Goal: Information Seeking & Learning: Learn about a topic

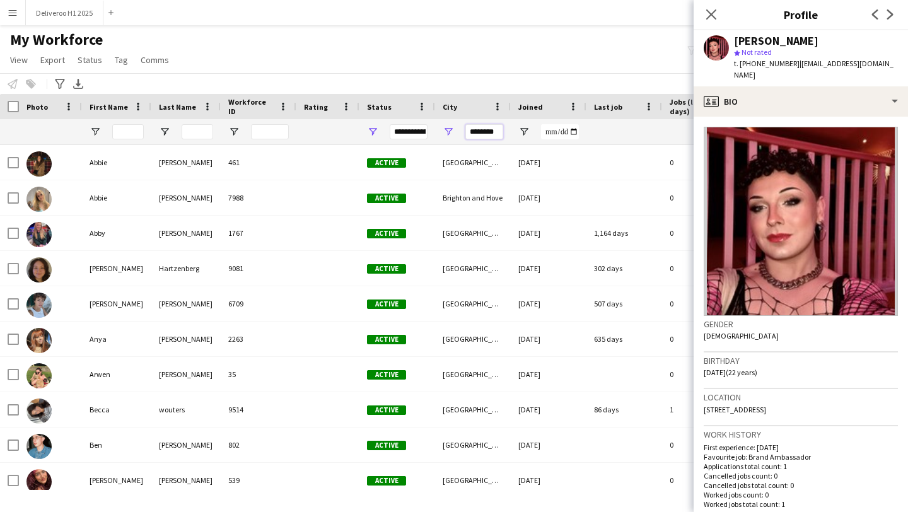
drag, startPoint x: 497, startPoint y: 132, endPoint x: 434, endPoint y: 132, distance: 63.0
click at [434, 132] on div at bounding box center [683, 131] width 1367 height 25
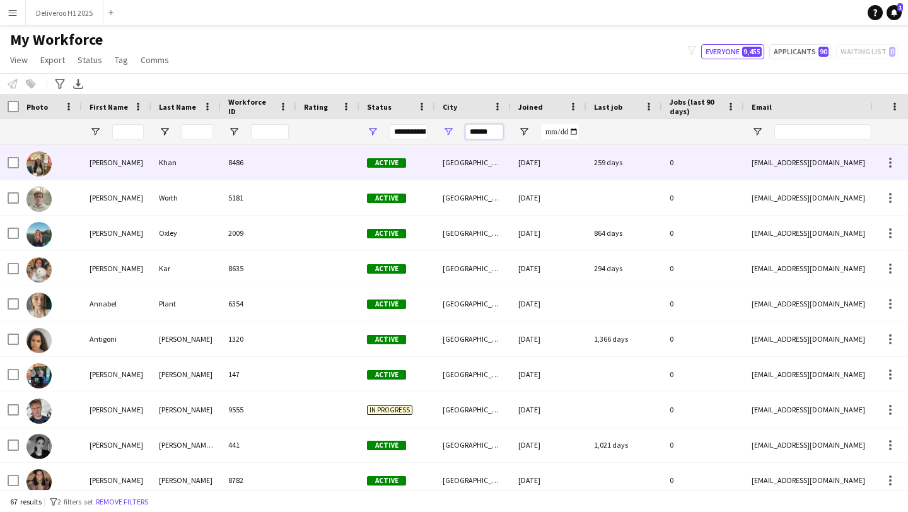
type input "******"
click at [265, 172] on div "8486" at bounding box center [259, 162] width 76 height 35
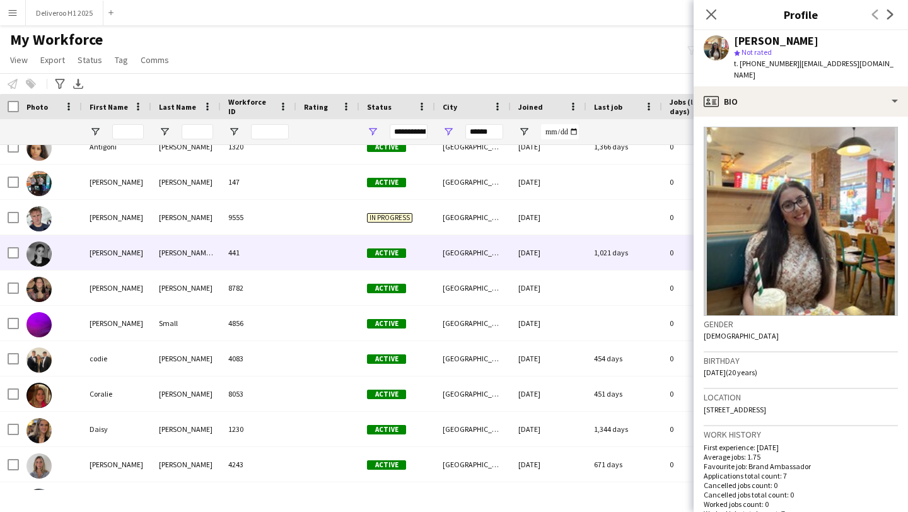
scroll to position [209, 0]
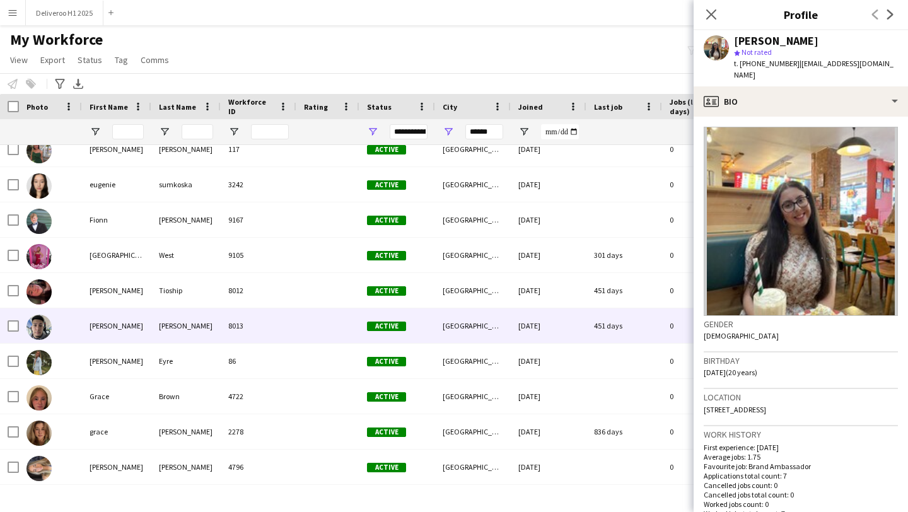
click at [423, 328] on div "Active" at bounding box center [397, 325] width 76 height 35
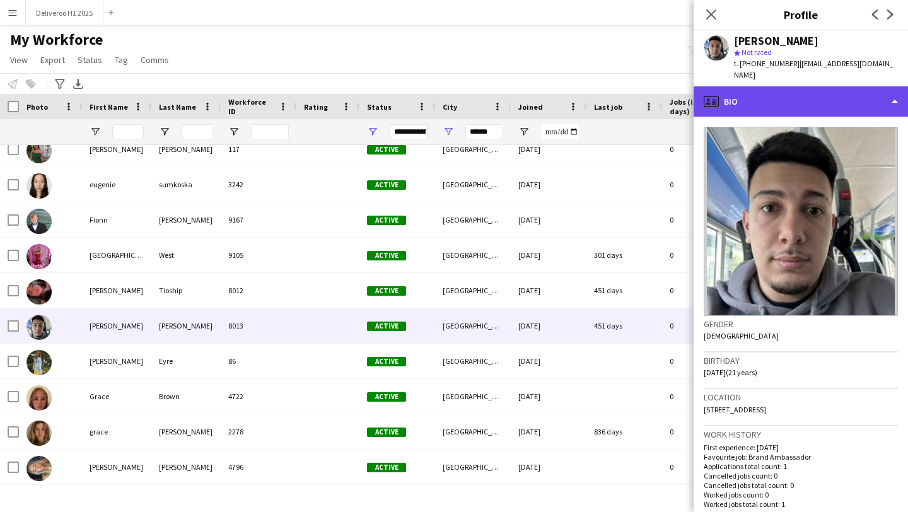
click at [780, 86] on div "profile Bio" at bounding box center [800, 101] width 214 height 30
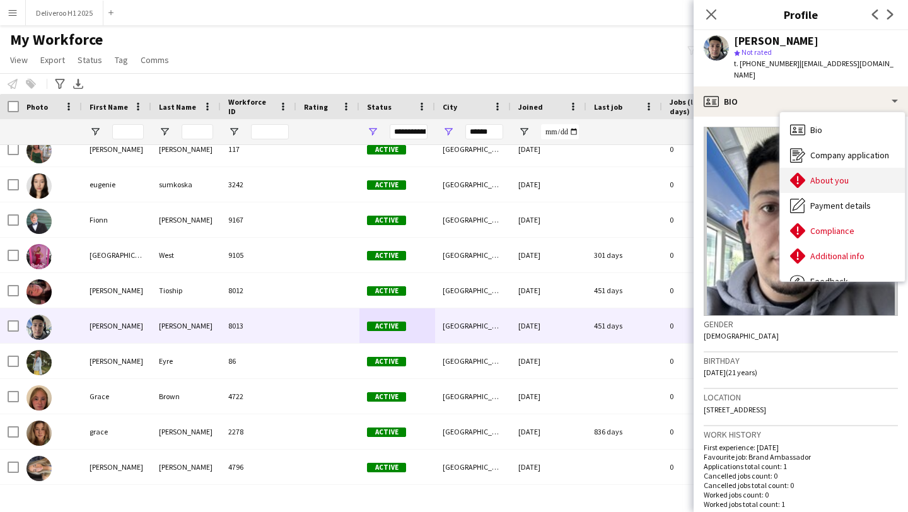
click at [821, 175] on span "About you" at bounding box center [829, 180] width 38 height 11
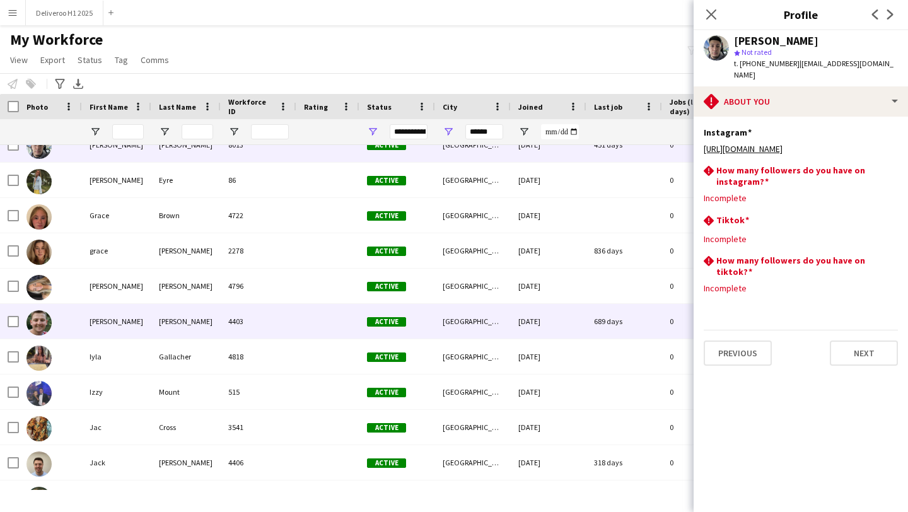
click at [583, 320] on div "[DATE]" at bounding box center [549, 321] width 76 height 35
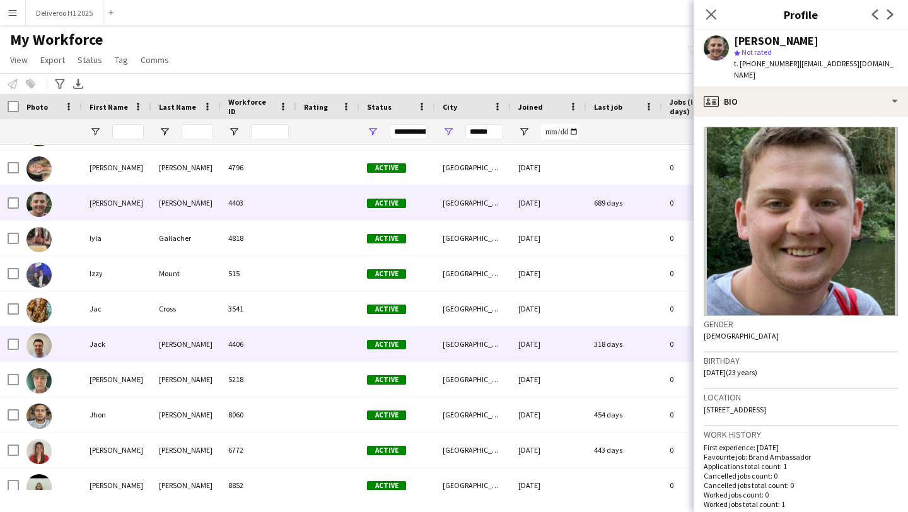
click at [578, 337] on div "[DATE]" at bounding box center [549, 344] width 76 height 35
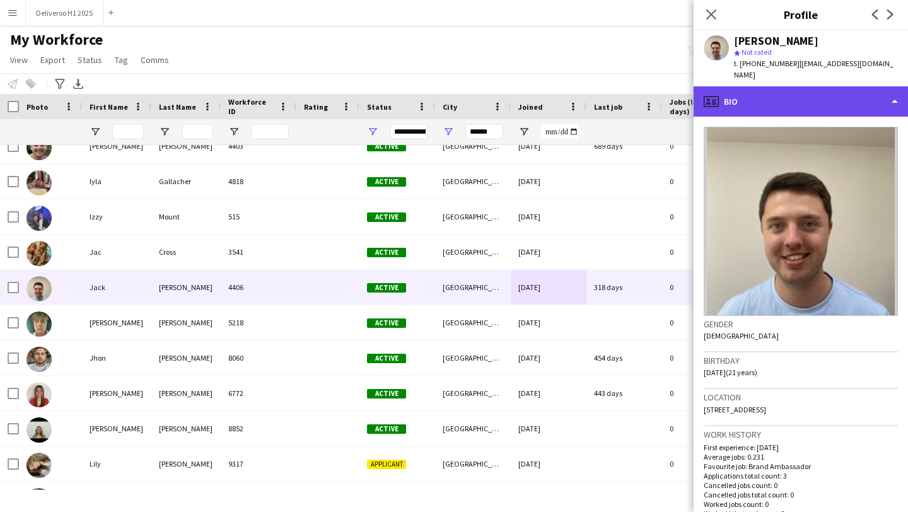
click at [750, 100] on div "profile Bio" at bounding box center [800, 101] width 214 height 30
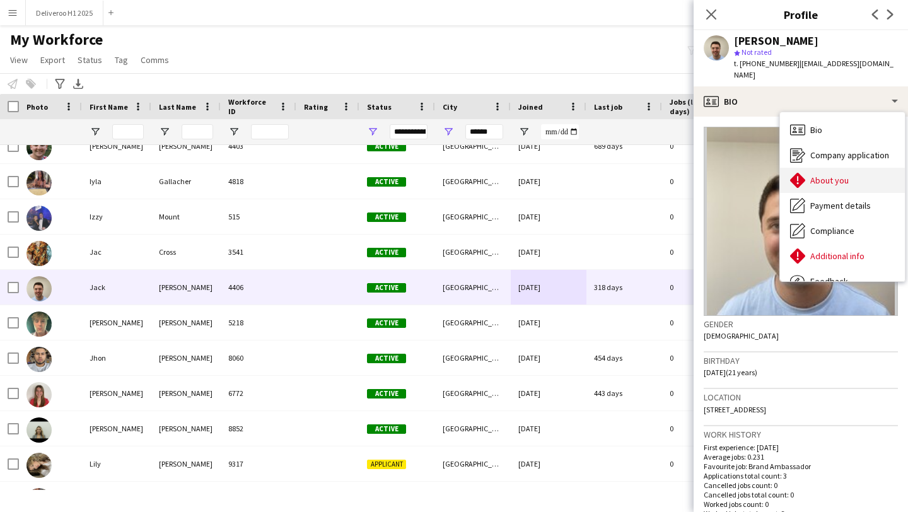
click at [805, 171] on div "About you About you" at bounding box center [842, 180] width 125 height 25
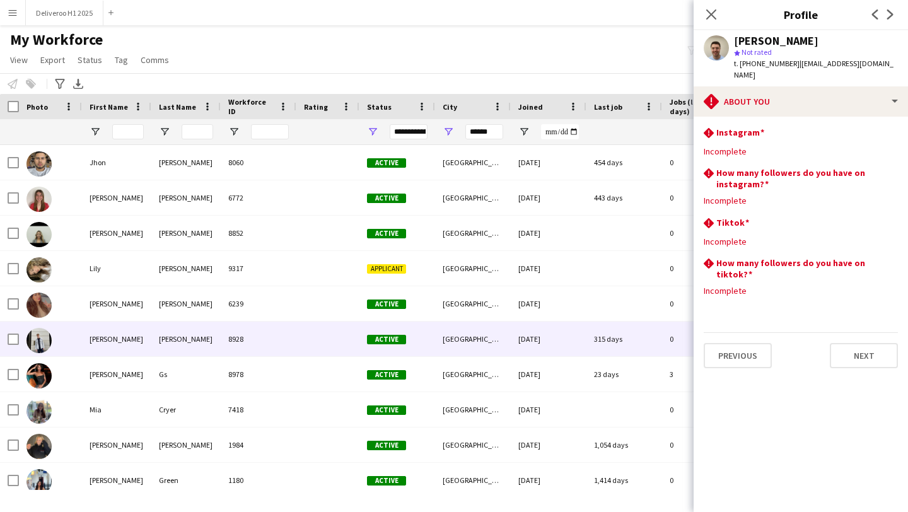
click at [598, 350] on div "315 days" at bounding box center [624, 338] width 76 height 35
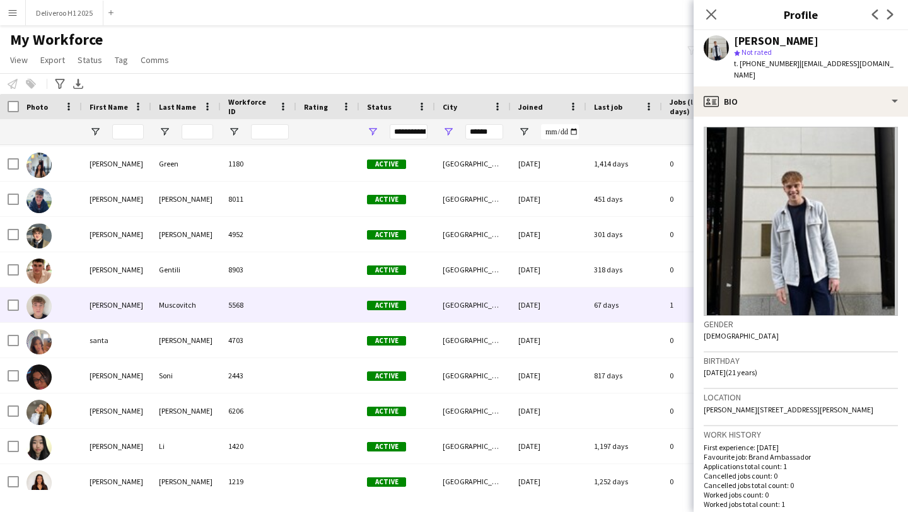
click at [604, 301] on div "67 days" at bounding box center [624, 304] width 76 height 35
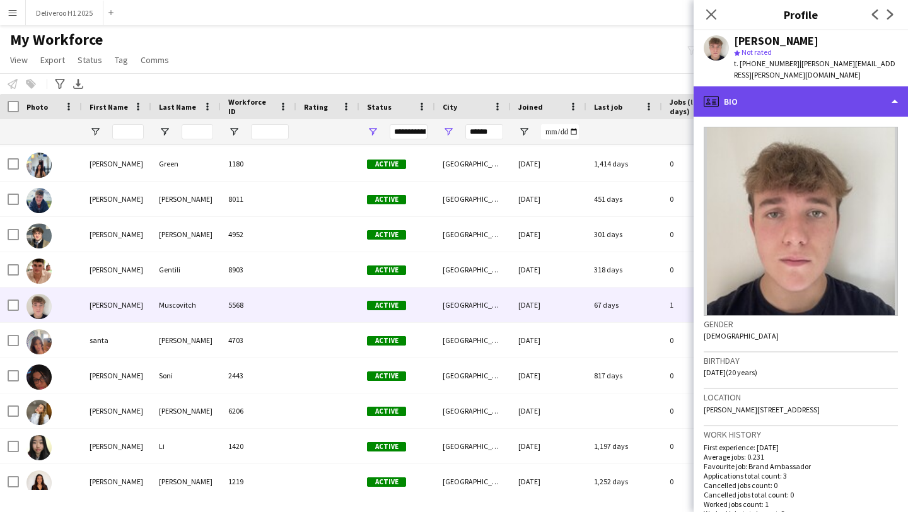
click at [732, 88] on div "profile Bio" at bounding box center [800, 101] width 214 height 30
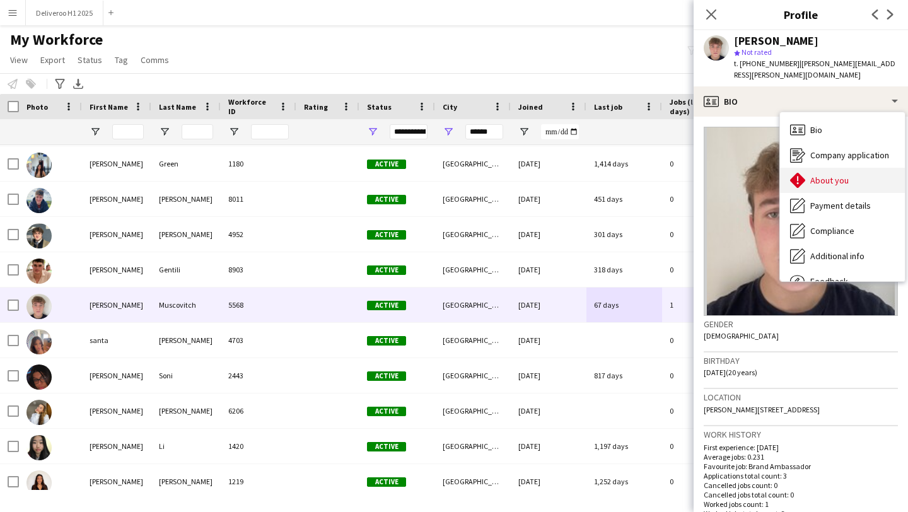
click at [812, 180] on div "About you About you" at bounding box center [842, 180] width 125 height 25
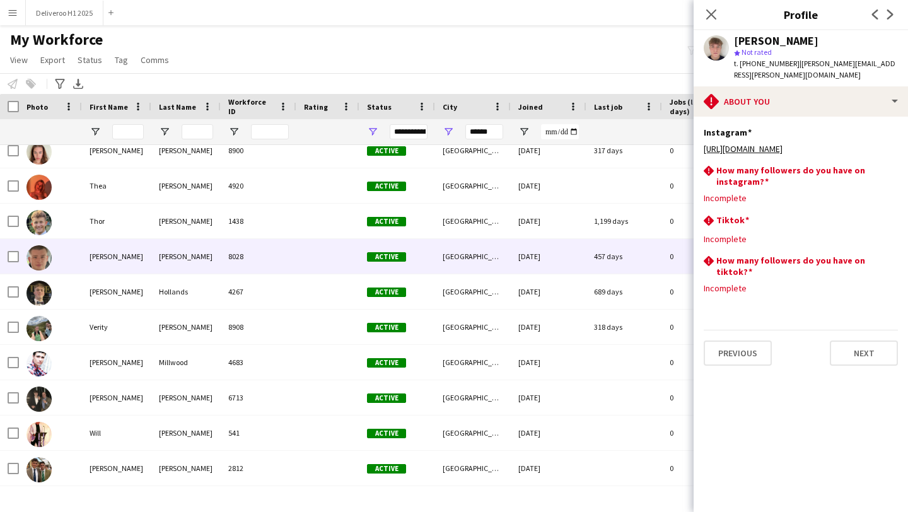
click at [641, 245] on div "457 days" at bounding box center [624, 256] width 76 height 35
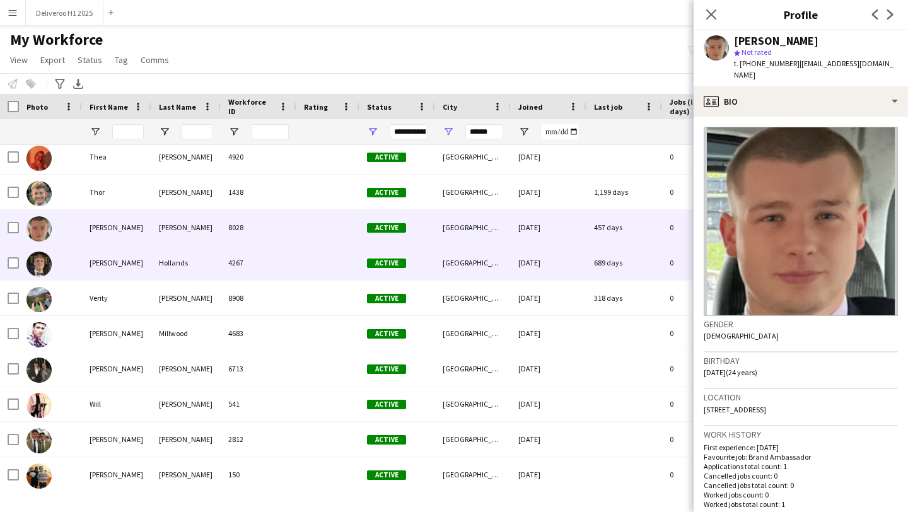
click at [644, 278] on div "689 days" at bounding box center [624, 262] width 76 height 35
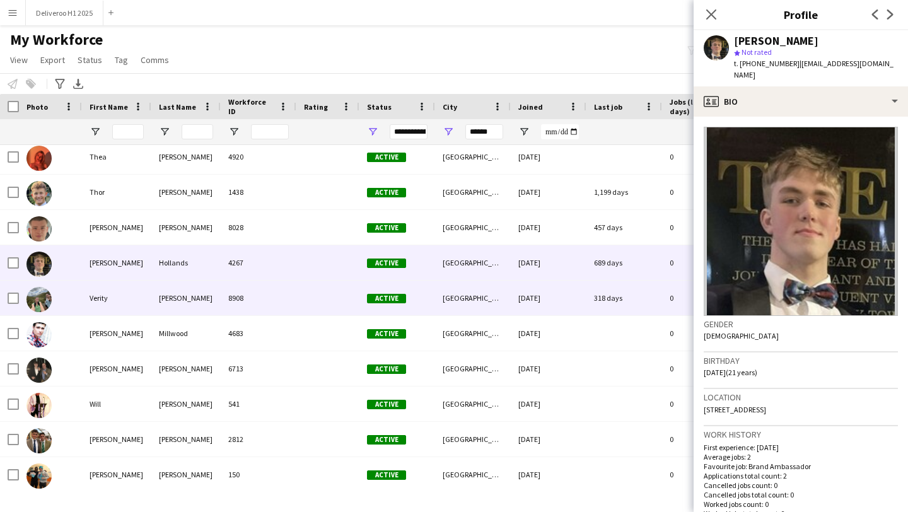
click at [642, 290] on div "318 days" at bounding box center [624, 297] width 76 height 35
